Goal: Transaction & Acquisition: Purchase product/service

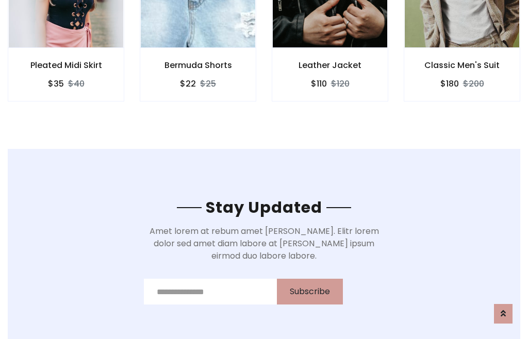
scroll to position [1552, 0]
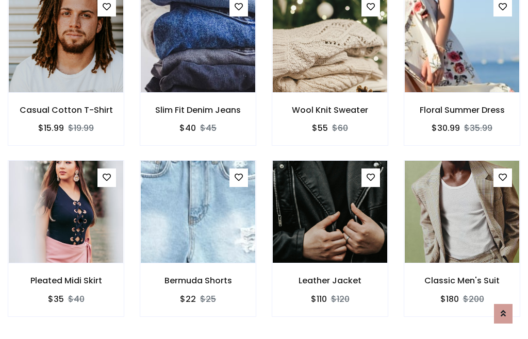
click at [264, 169] on div "Leather Jacket $110 $120" at bounding box center [330, 245] width 132 height 171
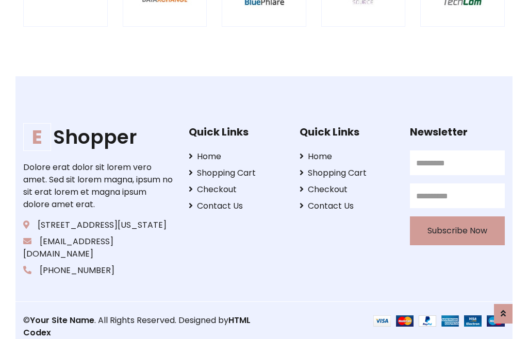
scroll to position [1961, 0]
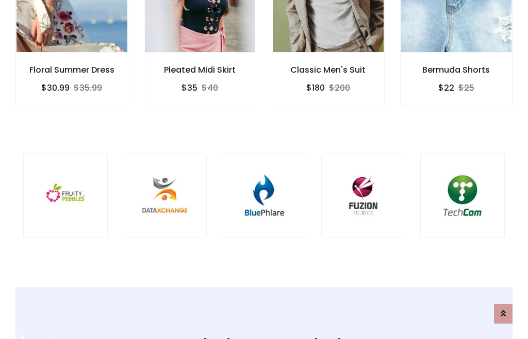
click at [264, 169] on img at bounding box center [263, 195] width 59 height 59
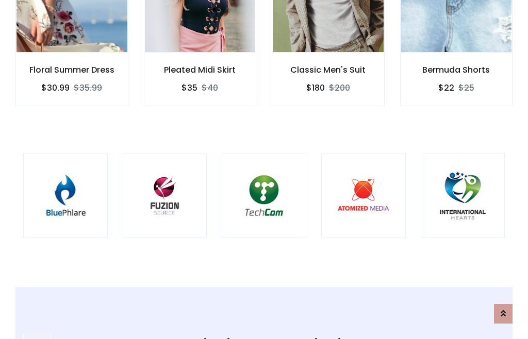
click at [264, 169] on img at bounding box center [263, 195] width 59 height 59
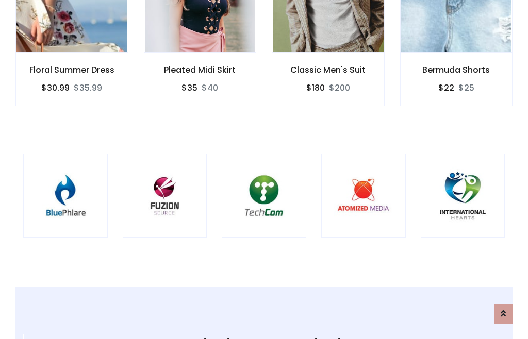
scroll to position [0, 0]
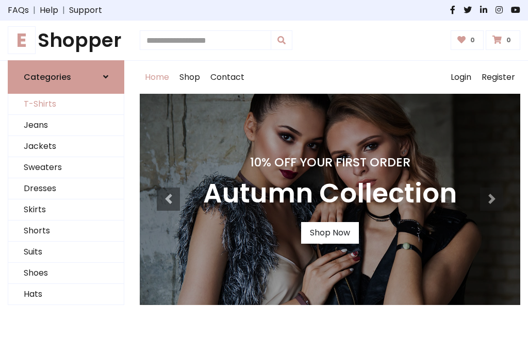
click at [66, 104] on link "T-Shirts" at bounding box center [65, 104] width 115 height 21
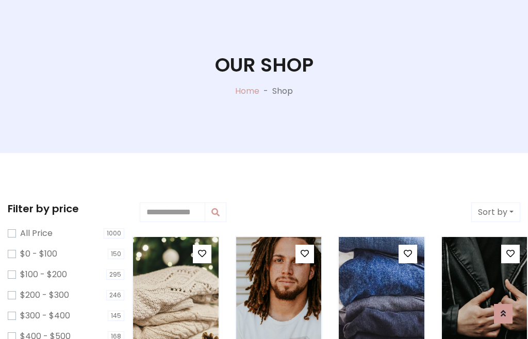
scroll to position [53, 0]
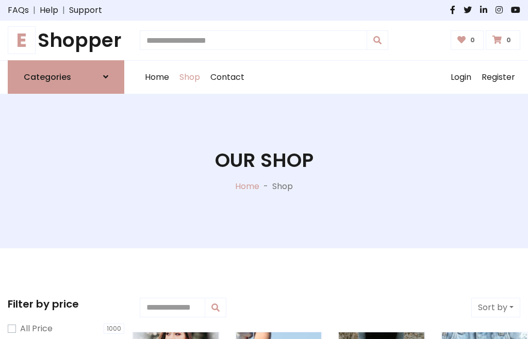
click at [66, 40] on h1 "E Shopper" at bounding box center [66, 40] width 116 height 23
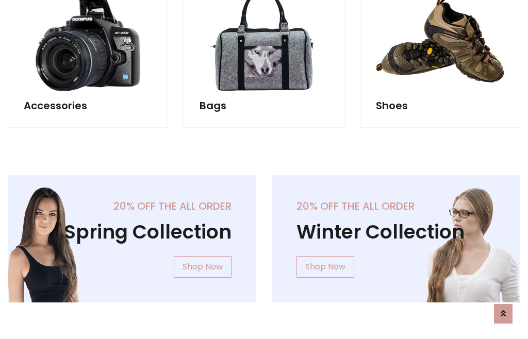
scroll to position [1001, 0]
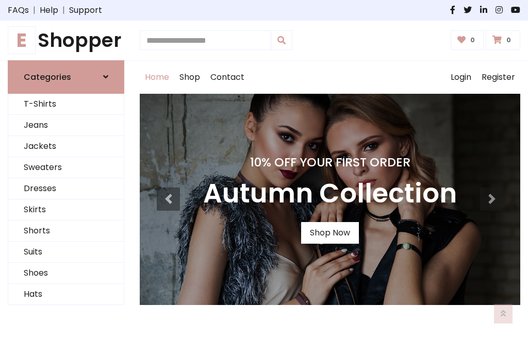
scroll to position [338, 0]
